Goal: Navigation & Orientation: Find specific page/section

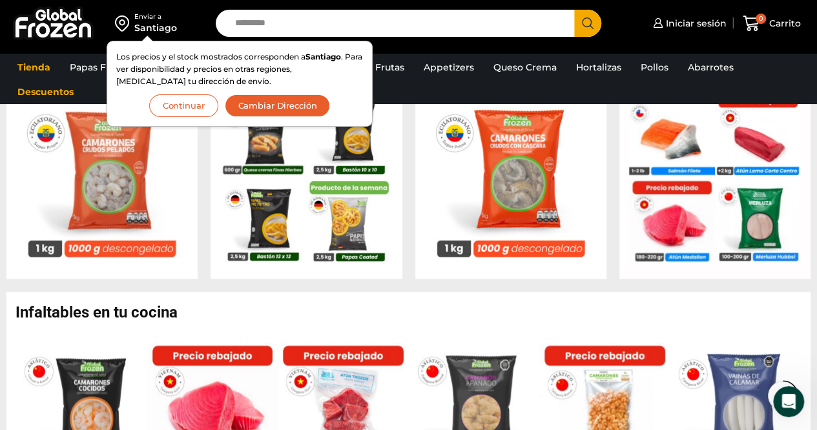
scroll to position [567, 0]
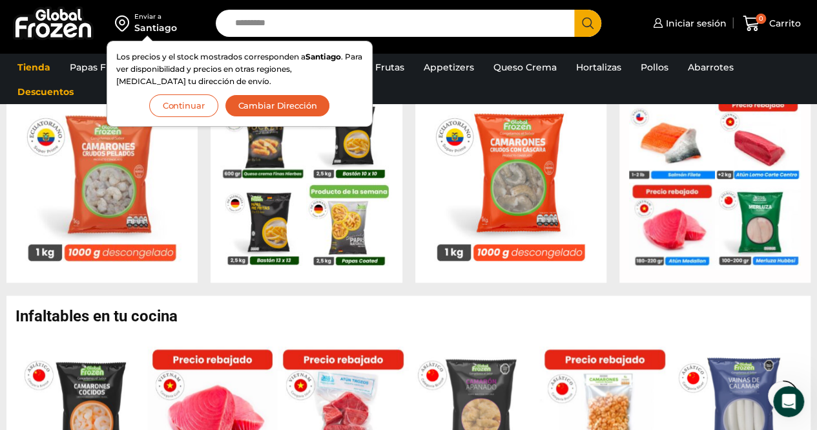
click at [169, 101] on button "Continuar" at bounding box center [183, 105] width 69 height 23
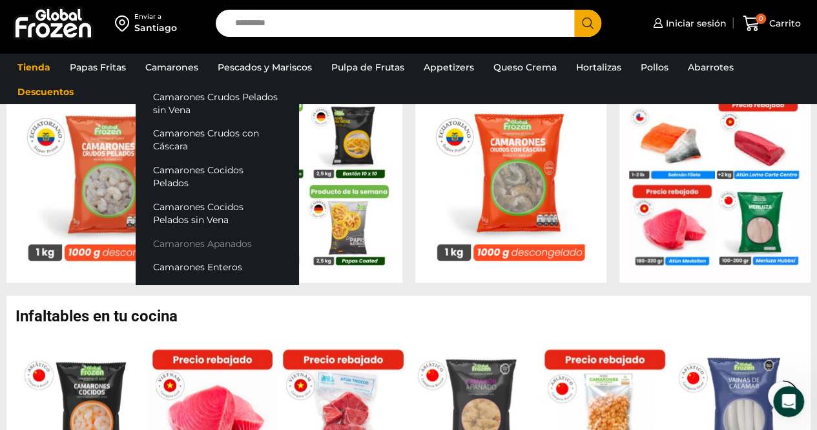
click at [200, 231] on link "Camarones Apanados" at bounding box center [217, 243] width 163 height 24
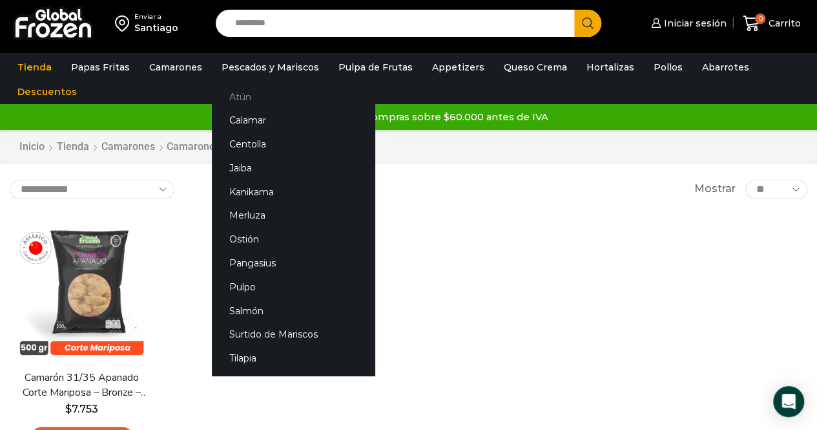
click at [242, 98] on link "Atún" at bounding box center [293, 97] width 163 height 24
